Goal: Information Seeking & Learning: Understand process/instructions

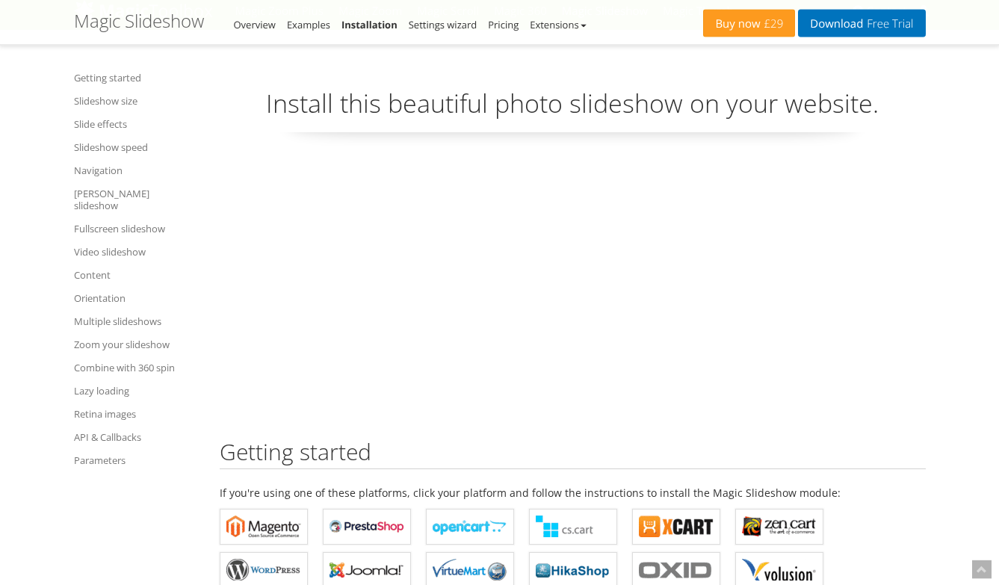
scroll to position [103, 0]
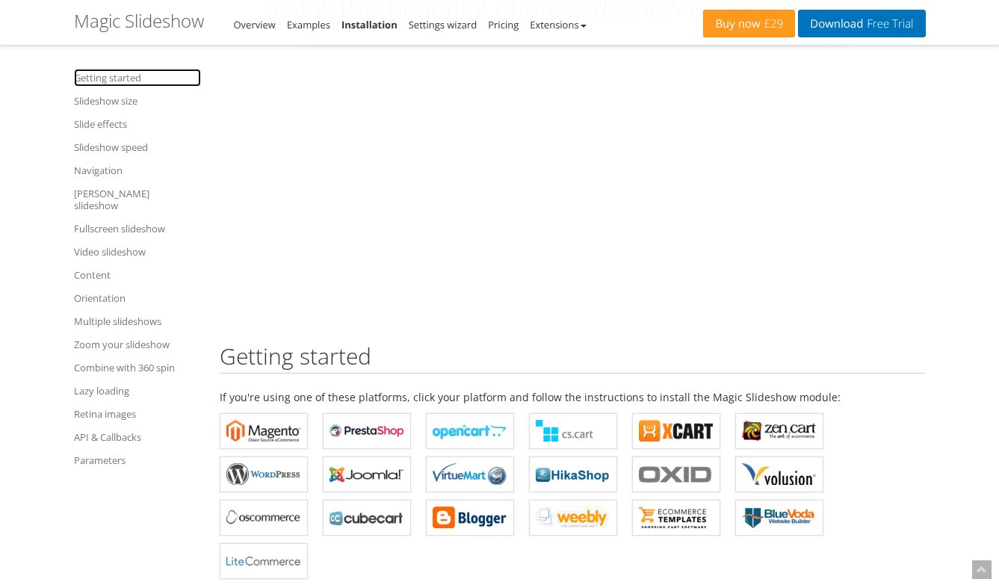
click at [125, 77] on link "Getting started" at bounding box center [137, 78] width 127 height 18
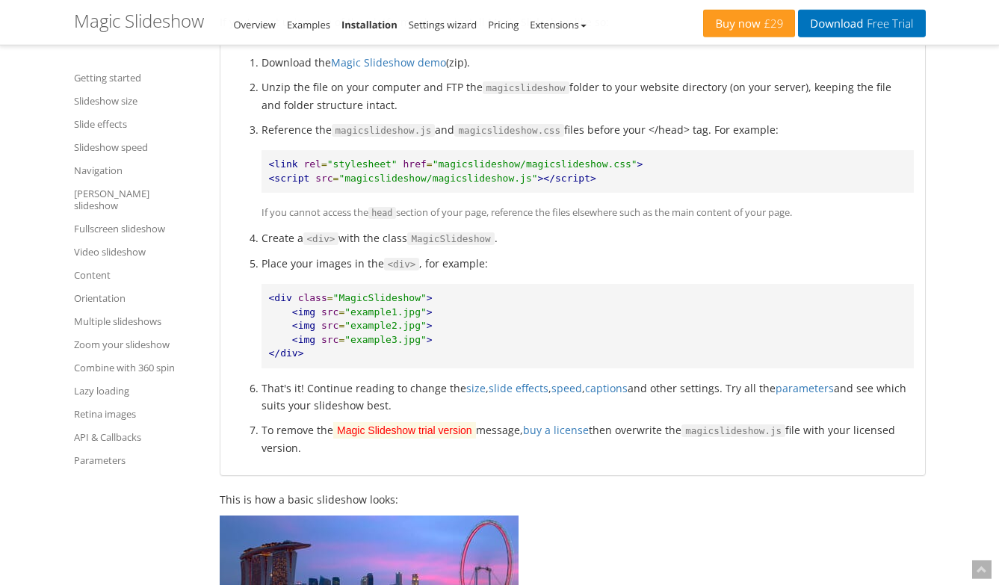
scroll to position [691, 0]
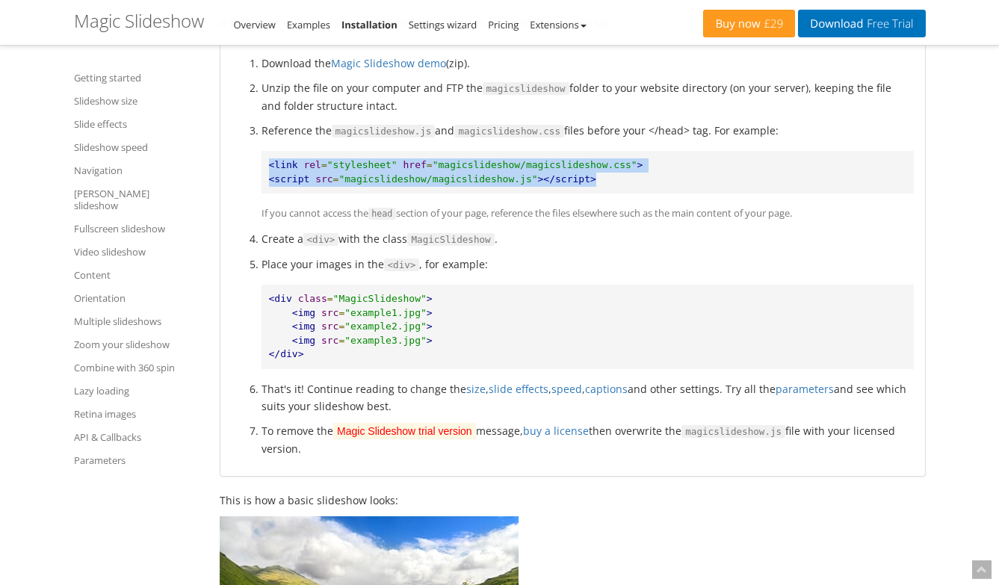
drag, startPoint x: 625, startPoint y: 176, endPoint x: 272, endPoint y: 157, distance: 353.1
click at [261, 165] on pre "<link rel = "stylesheet" href = "magicslideshow/magicslideshow.css" > <script s…" at bounding box center [587, 172] width 652 height 43
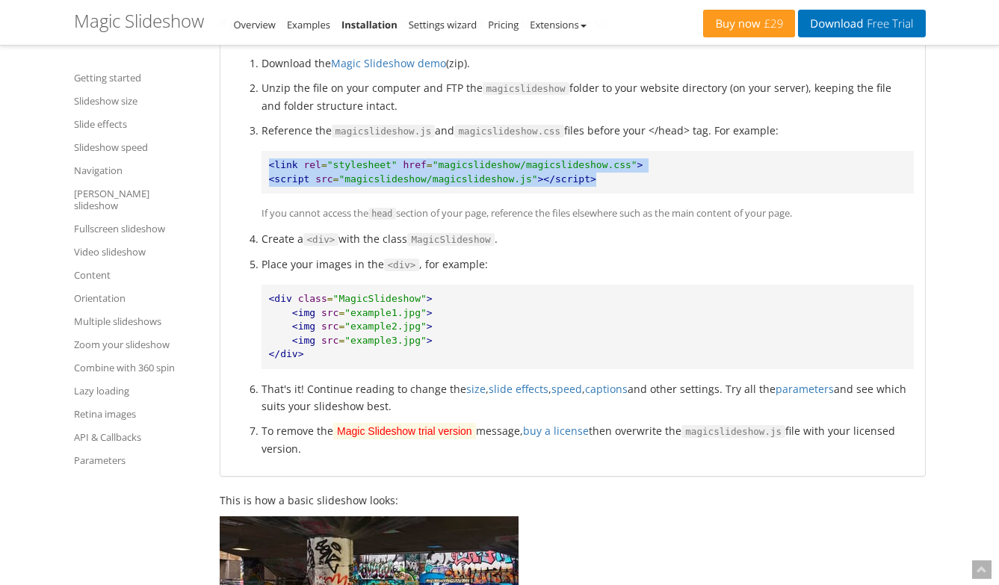
copy pre "<link rel = "stylesheet" href = "magicslideshow/magicslideshow.css" > <script s…"
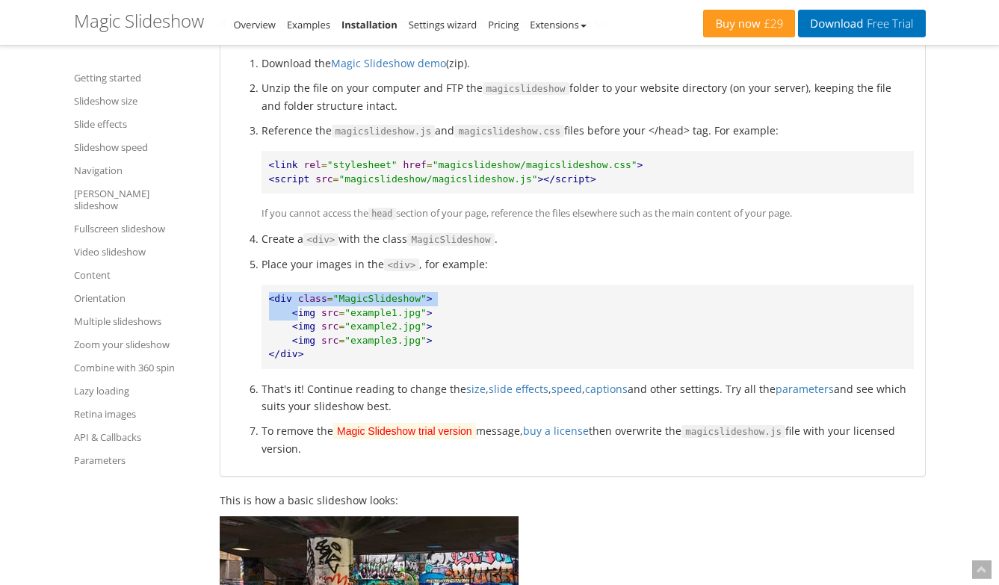
drag, startPoint x: 297, startPoint y: 315, endPoint x: 273, endPoint y: 297, distance: 29.4
click at [267, 300] on pre "<div class = "MagicSlideshow" > <img src = "example1.jpg" > <img src = "example…" at bounding box center [587, 327] width 652 height 84
copy pre "<div class = "MagicSlideshow" > <"
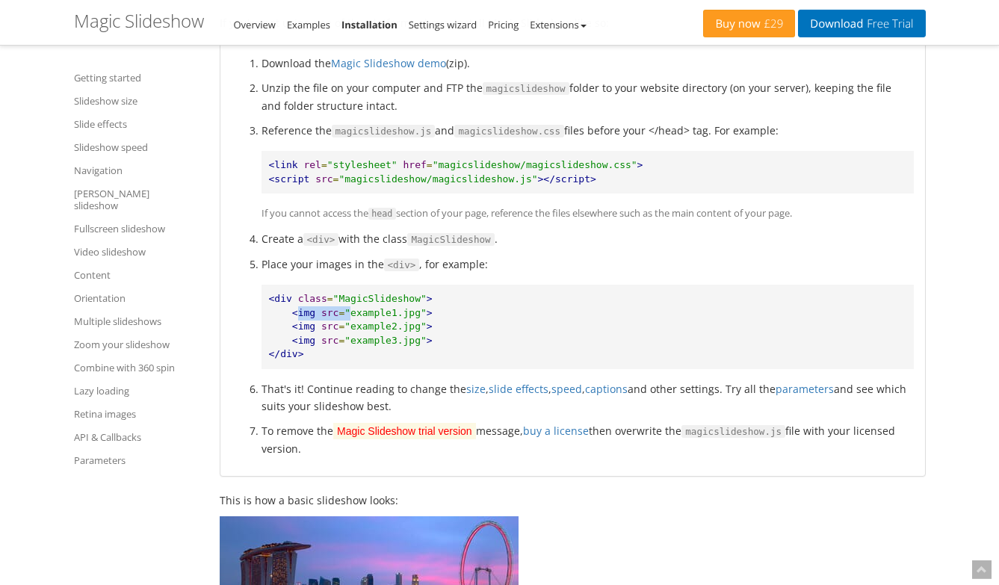
drag, startPoint x: 350, startPoint y: 312, endPoint x: 315, endPoint y: 312, distance: 34.4
click at [307, 315] on pre "<div class = "MagicSlideshow" > <img src = "example1.jpg" > <img src = "example…" at bounding box center [587, 327] width 652 height 84
copy pre "img src = ""
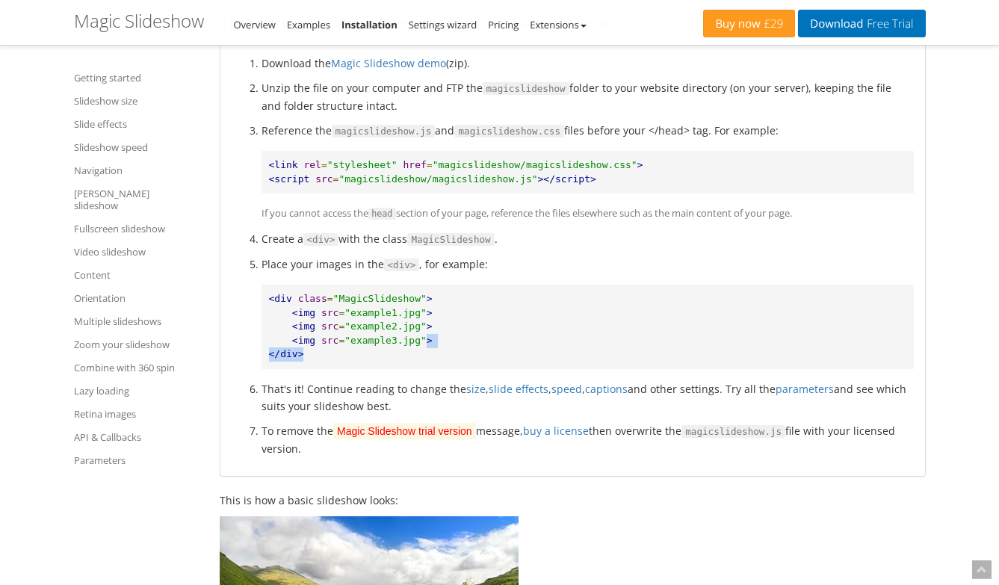
drag, startPoint x: 425, startPoint y: 338, endPoint x: 422, endPoint y: 359, distance: 20.4
click at [422, 359] on pre "<div class = "MagicSlideshow" > <img src = "example1.jpg" > <img src = "example…" at bounding box center [587, 327] width 652 height 84
copy pre "> </div>"
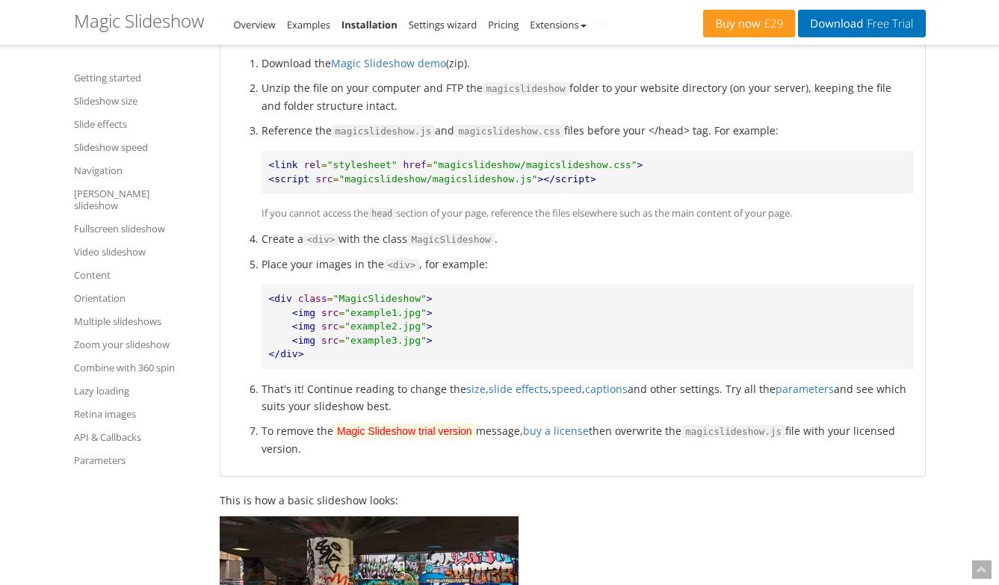
click at [433, 323] on pre "<div class = "MagicSlideshow" > <img src = "example1.jpg" > <img src = "example…" at bounding box center [587, 327] width 652 height 84
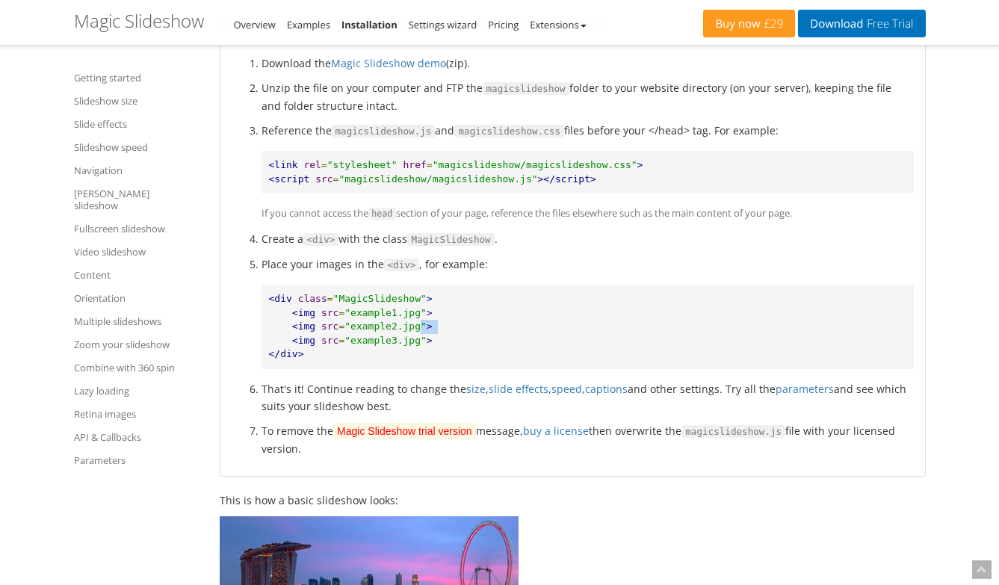
copy pre "" >"
